Goal: Find specific page/section: Find specific page/section

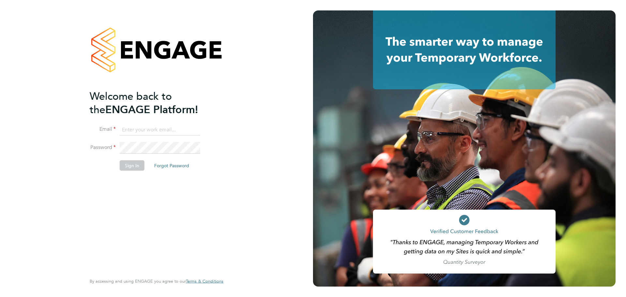
type input "[PERSON_NAME][EMAIL_ADDRESS][PERSON_NAME][DOMAIN_NAME]"
click at [132, 167] on button "Sign In" at bounding box center [132, 165] width 25 height 10
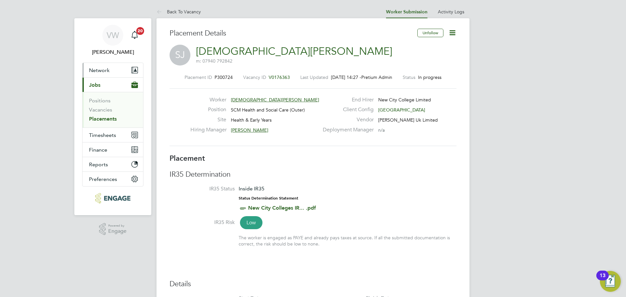
click at [105, 69] on span "Network" at bounding box center [99, 70] width 21 height 6
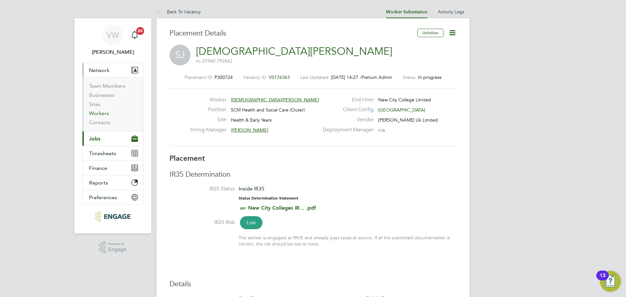
click at [106, 113] on link "Workers" at bounding box center [99, 113] width 20 height 6
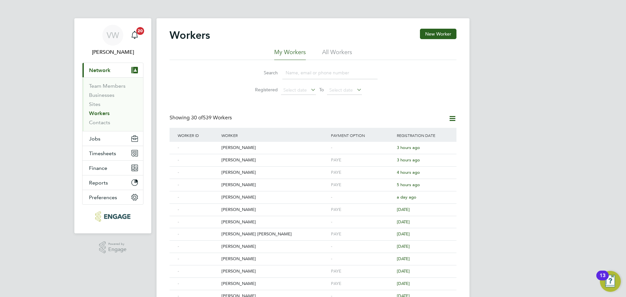
click at [300, 75] on input at bounding box center [329, 73] width 95 height 13
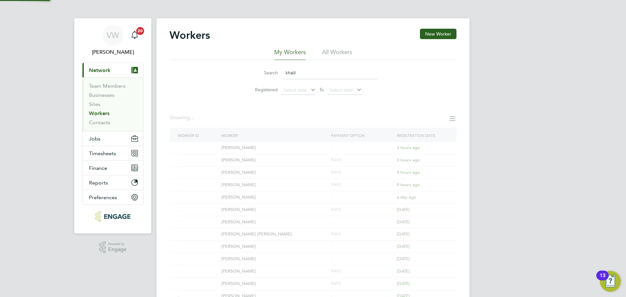
type input "khalil"
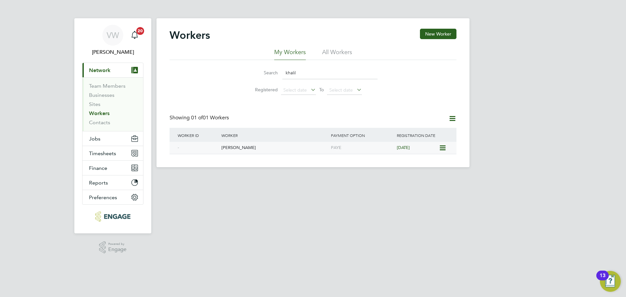
click at [227, 149] on div "Khalil Momand" at bounding box center [275, 148] width 110 height 12
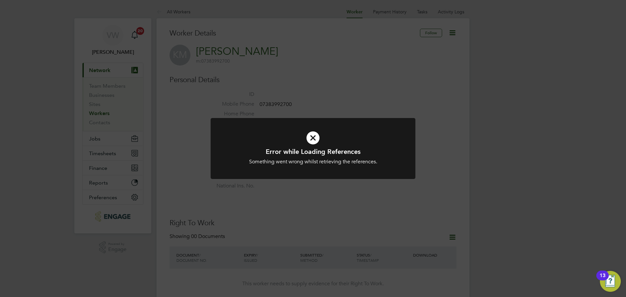
click at [330, 184] on div "Error while Loading References Something went wrong whilst retrieving the refer…" at bounding box center [313, 152] width 205 height 69
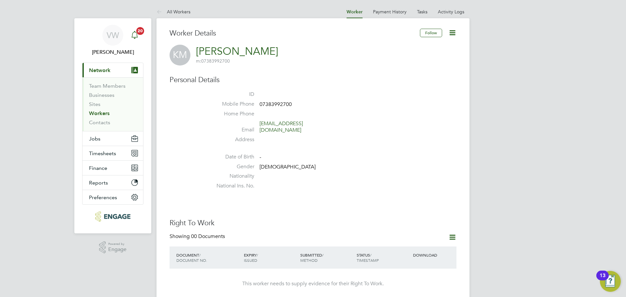
click at [138, 32] on span "20" at bounding box center [140, 31] width 8 height 8
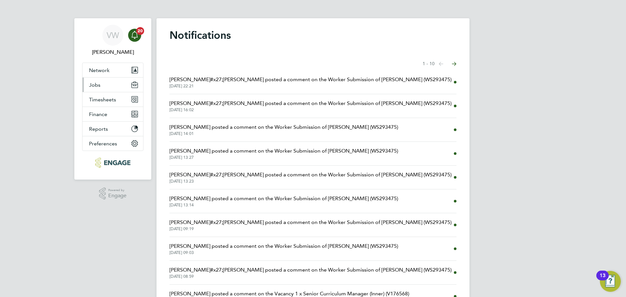
click at [108, 80] on button "Jobs" at bounding box center [113, 85] width 61 height 14
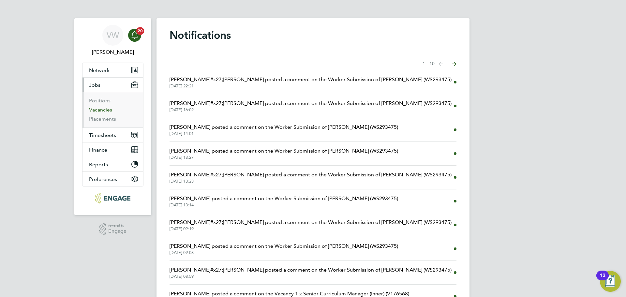
click at [102, 110] on link "Vacancies" at bounding box center [100, 110] width 23 height 6
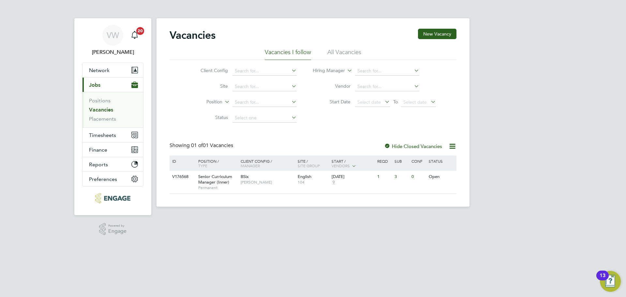
click at [348, 54] on li "All Vacancies" at bounding box center [344, 54] width 34 height 12
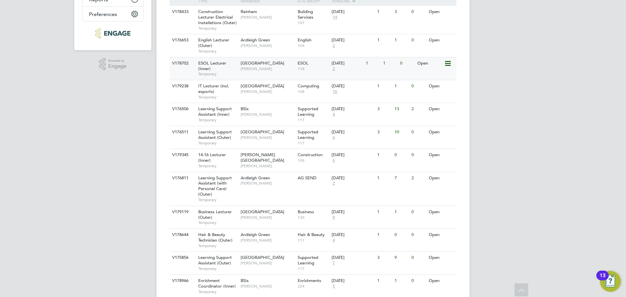
scroll to position [173, 0]
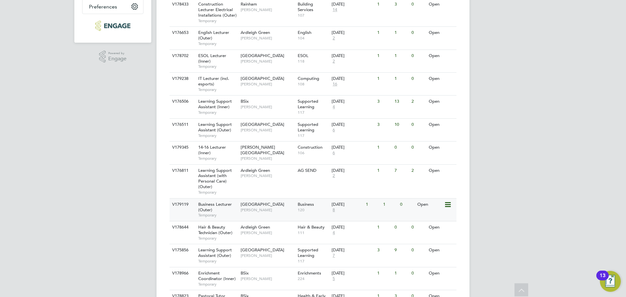
drag, startPoint x: 205, startPoint y: 207, endPoint x: 194, endPoint y: 207, distance: 11.4
click at [194, 207] on div "Business Lecturer (Outer) Temporary" at bounding box center [216, 210] width 46 height 23
